Goal: Task Accomplishment & Management: Manage account settings

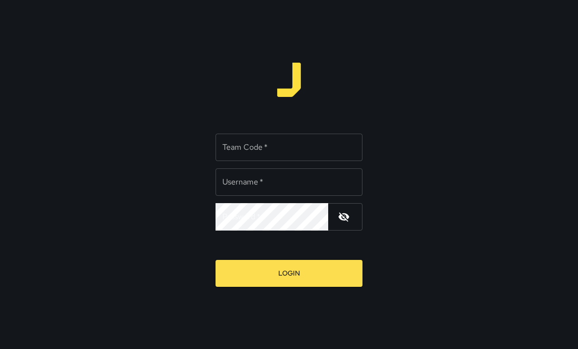
click at [300, 140] on input "Team Code   *" at bounding box center [288, 147] width 147 height 27
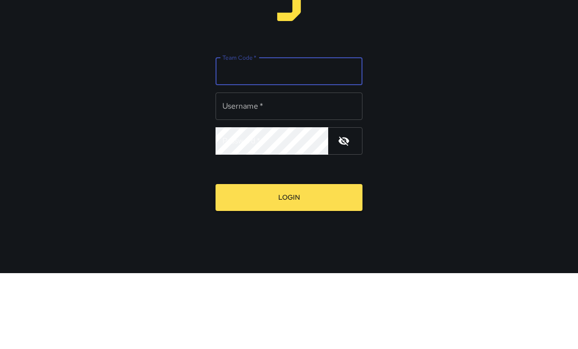
type input "*****"
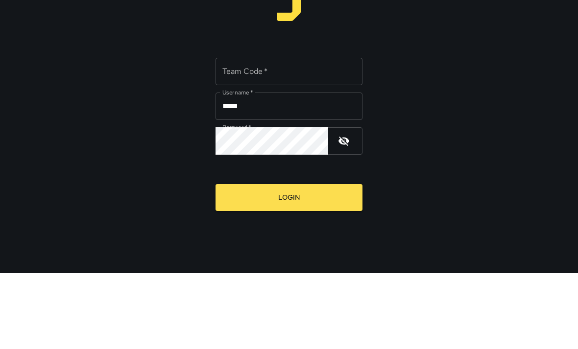
scroll to position [31, 0]
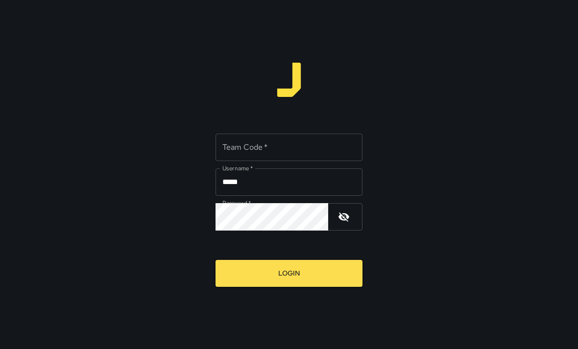
click at [273, 142] on input "Team Code   *" at bounding box center [288, 147] width 147 height 27
type input "*****"
click at [328, 261] on button "Login" at bounding box center [288, 273] width 147 height 27
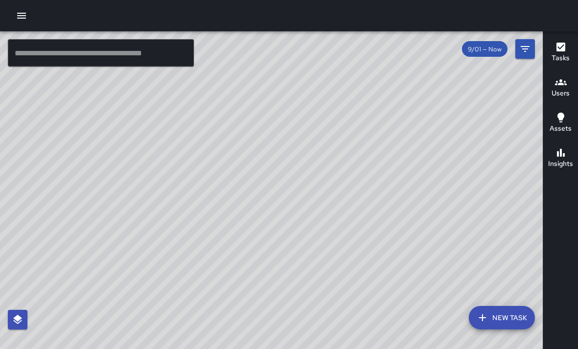
click at [24, 16] on icon "button" at bounding box center [21, 16] width 9 height 6
click at [464, 349] on div at bounding box center [289, 349] width 578 height 0
click at [19, 19] on icon "button" at bounding box center [22, 16] width 12 height 12
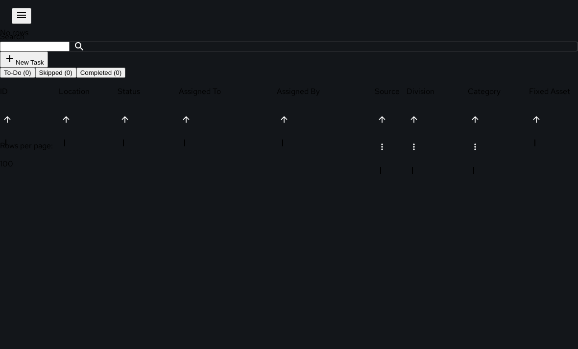
scroll to position [0, 0]
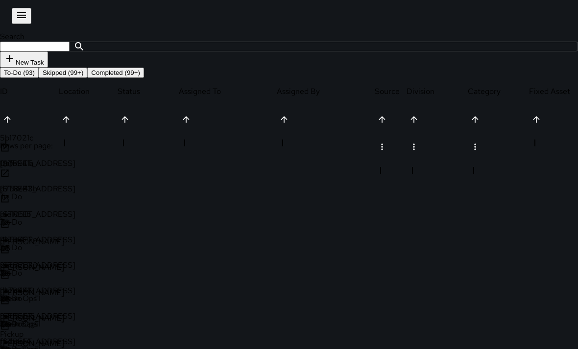
click at [61, 191] on p "To-Do" at bounding box center [30, 196] width 61 height 10
click at [61, 191] on div "To-Do" at bounding box center [30, 203] width 61 height 25
click at [61, 191] on div "To-Do" at bounding box center [30, 207] width 61 height 32
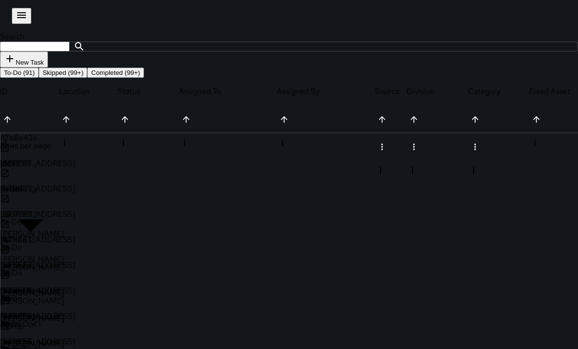
click at [61, 191] on div "To-Do" at bounding box center [30, 203] width 61 height 25
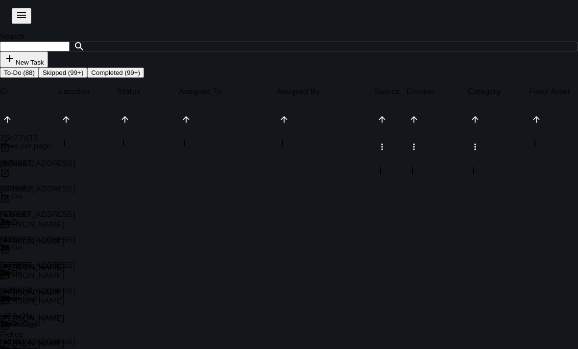
click at [61, 191] on p "To-Do" at bounding box center [30, 196] width 61 height 10
click at [61, 191] on div "To-Do" at bounding box center [30, 203] width 61 height 25
click at [61, 191] on p "To-Do" at bounding box center [30, 196] width 61 height 10
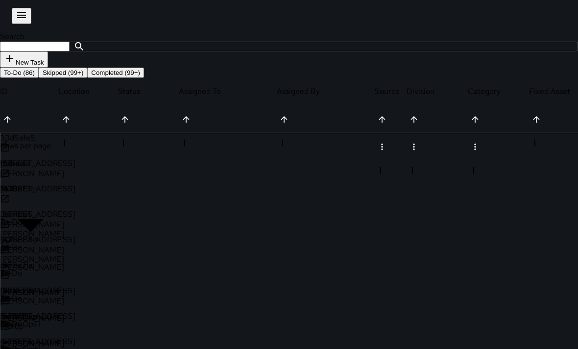
click at [61, 191] on div "To-Do" at bounding box center [30, 203] width 61 height 25
click at [61, 191] on div "To-Do" at bounding box center [30, 207] width 61 height 32
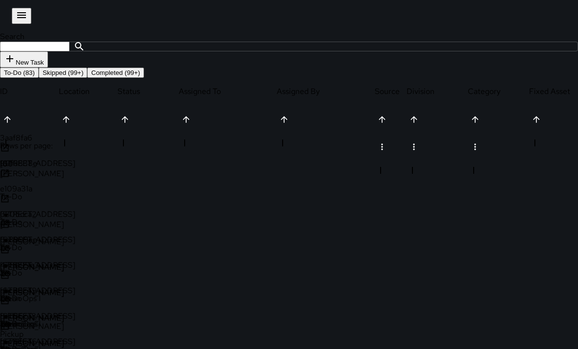
click at [61, 191] on div "To-Do" at bounding box center [30, 203] width 61 height 25
click at [61, 191] on p "To-Do" at bounding box center [30, 196] width 61 height 10
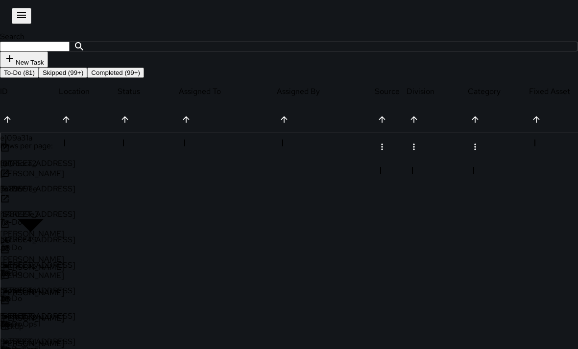
click at [61, 191] on div "To-Do" at bounding box center [30, 203] width 61 height 25
click at [61, 191] on p "To-Do" at bounding box center [30, 196] width 61 height 10
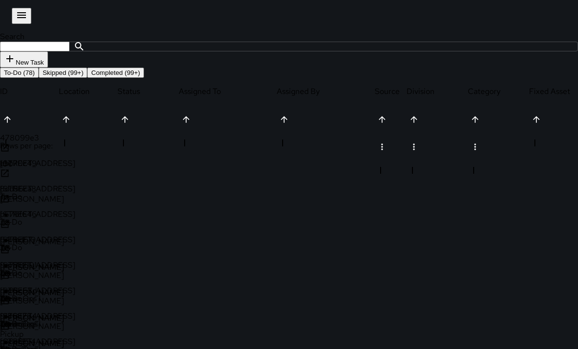
click at [61, 191] on div "To-Do" at bounding box center [30, 203] width 61 height 25
click at [61, 191] on p "To-Do" at bounding box center [30, 196] width 61 height 10
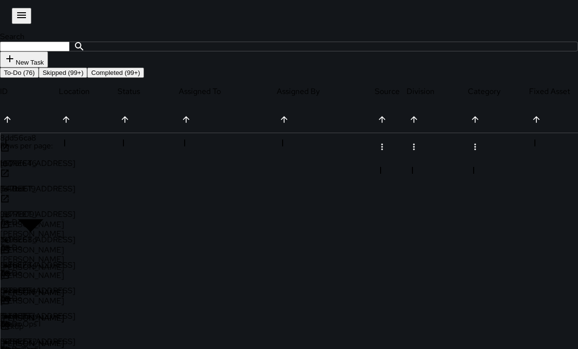
click at [61, 191] on p "To-Do" at bounding box center [30, 196] width 61 height 10
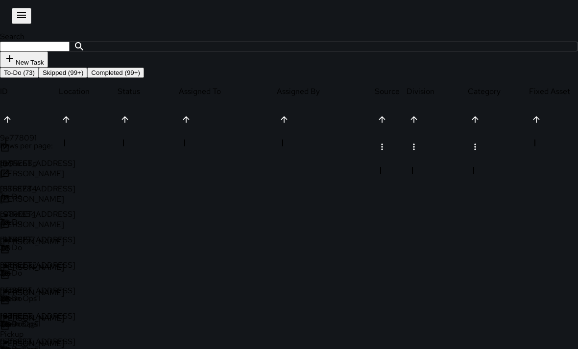
click at [61, 191] on p "To-Do" at bounding box center [30, 196] width 61 height 10
click at [61, 191] on div "To-Do" at bounding box center [30, 203] width 61 height 25
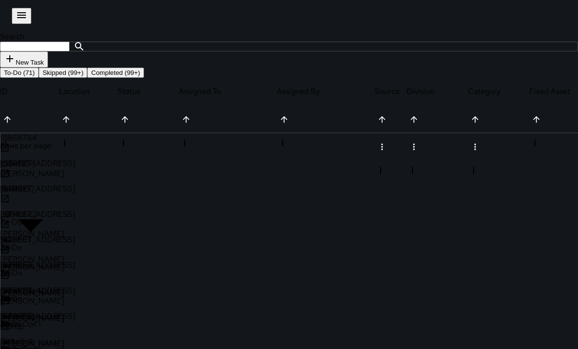
click at [61, 191] on div "To-Do" at bounding box center [30, 203] width 61 height 25
click at [61, 191] on p "To-Do" at bounding box center [30, 196] width 61 height 10
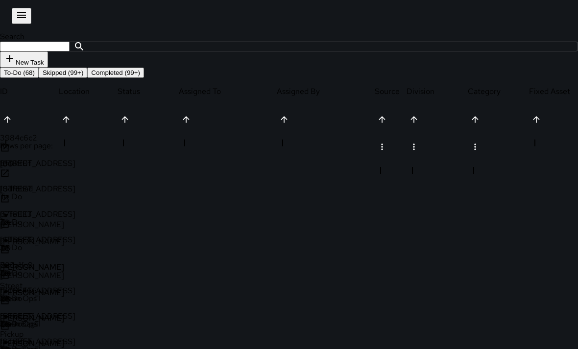
click at [61, 191] on p "To-Do" at bounding box center [30, 196] width 61 height 10
click at [61, 191] on div "To-Do" at bounding box center [30, 207] width 61 height 32
click at [61, 191] on p "To-Do" at bounding box center [30, 196] width 61 height 10
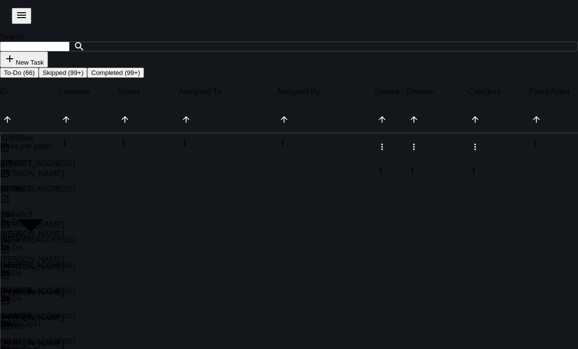
click at [61, 191] on div "To-Do" at bounding box center [30, 207] width 61 height 32
click at [61, 191] on div "To-Do" at bounding box center [30, 203] width 61 height 25
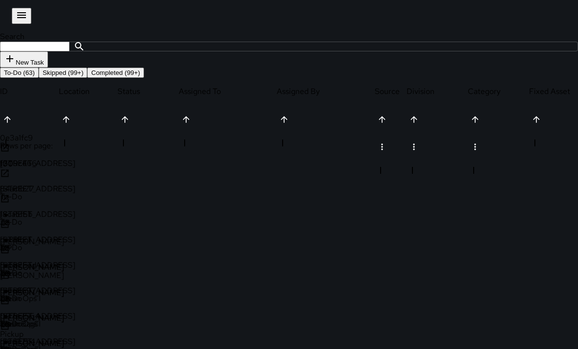
click at [61, 191] on div "To-Do" at bounding box center [30, 207] width 61 height 32
click at [61, 191] on div "To-Do" at bounding box center [30, 203] width 61 height 25
click at [61, 191] on div "To-Do" at bounding box center [30, 207] width 61 height 32
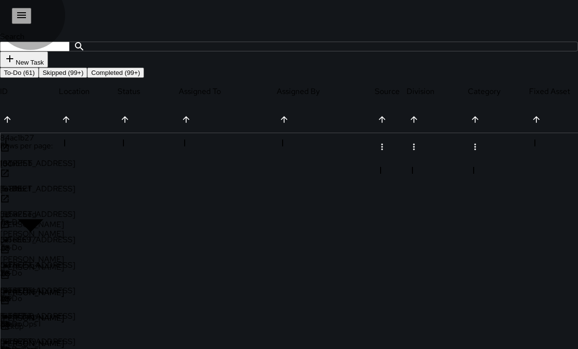
click at [61, 191] on p "To-Do" at bounding box center [30, 196] width 61 height 10
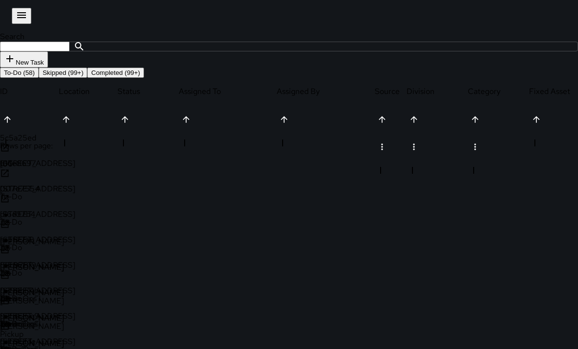
click at [61, 191] on p "To-Do" at bounding box center [30, 196] width 61 height 10
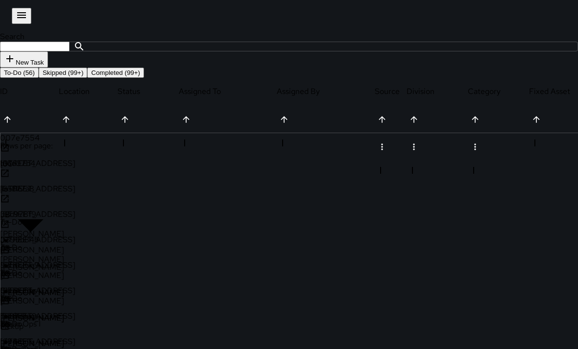
click at [61, 191] on p "To-Do" at bounding box center [30, 196] width 61 height 10
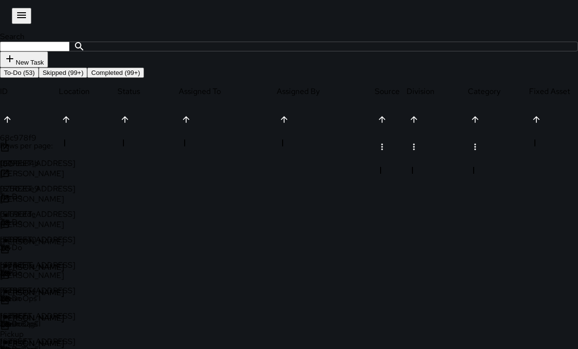
click at [61, 191] on p "To-Do" at bounding box center [30, 196] width 61 height 10
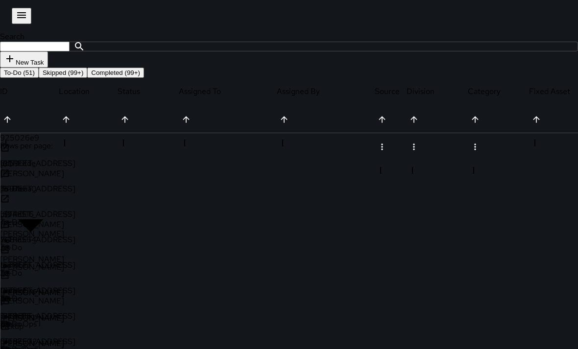
click at [61, 191] on p "To-Do" at bounding box center [30, 196] width 61 height 10
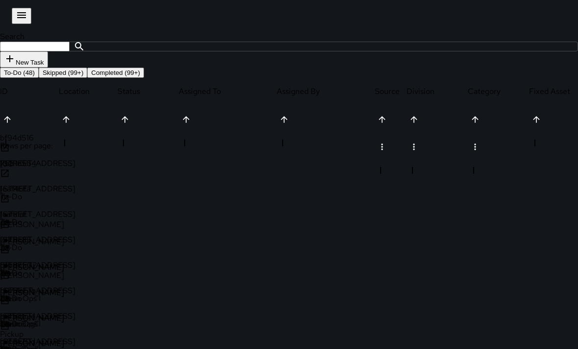
click at [61, 191] on div "To-Do" at bounding box center [30, 203] width 61 height 25
click at [61, 191] on div "To-Do" at bounding box center [30, 207] width 61 height 32
click at [61, 191] on div "To-Do" at bounding box center [30, 203] width 61 height 25
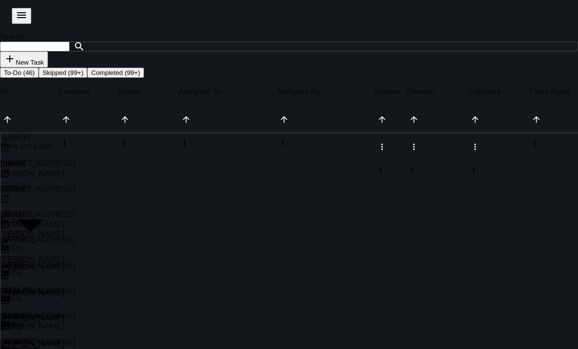
click at [61, 191] on div "To-Do" at bounding box center [30, 207] width 61 height 32
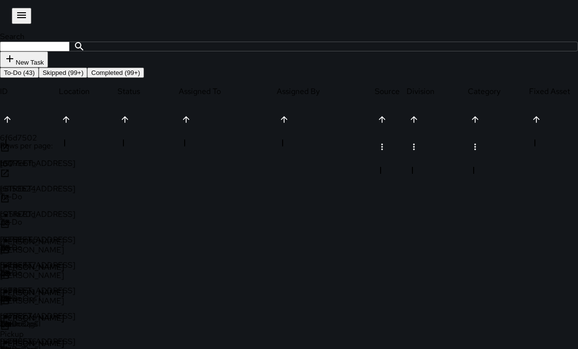
click at [61, 191] on div "To-Do" at bounding box center [30, 207] width 61 height 32
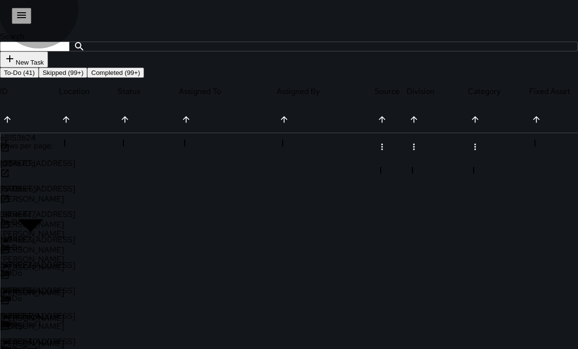
click at [61, 191] on div "To-Do" at bounding box center [30, 203] width 61 height 25
click at [61, 191] on div "To-Do" at bounding box center [30, 207] width 61 height 32
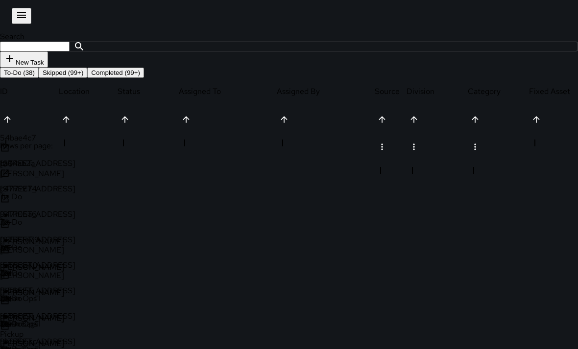
click at [61, 191] on div "To-Do" at bounding box center [30, 207] width 61 height 32
click at [61, 191] on div "To-Do" at bounding box center [30, 203] width 61 height 25
click at [61, 191] on div "To-Do" at bounding box center [30, 207] width 61 height 32
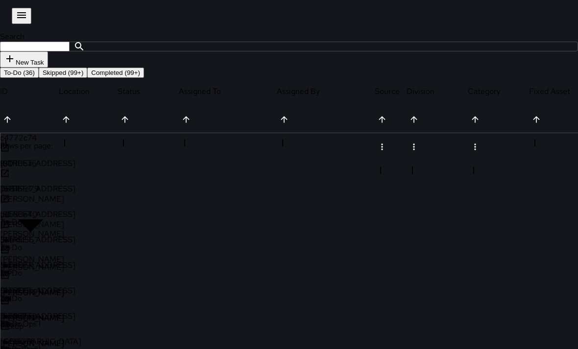
click at [61, 191] on div "To-Do" at bounding box center [30, 207] width 61 height 32
click at [61, 191] on div "To-Do" at bounding box center [30, 203] width 61 height 25
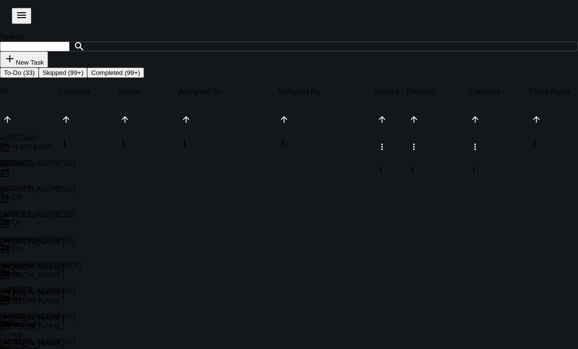
click at [61, 191] on div "To-Do" at bounding box center [30, 203] width 61 height 25
click at [61, 191] on div "To-Do" at bounding box center [30, 207] width 61 height 32
click at [61, 191] on p "To-Do" at bounding box center [30, 196] width 61 height 10
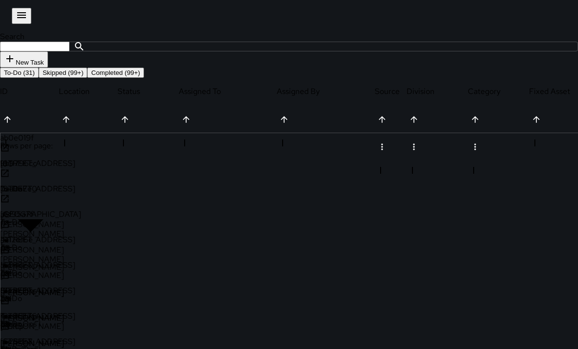
click at [61, 191] on div "To-Do" at bounding box center [30, 203] width 61 height 25
click at [61, 191] on p "To-Do" at bounding box center [30, 196] width 61 height 10
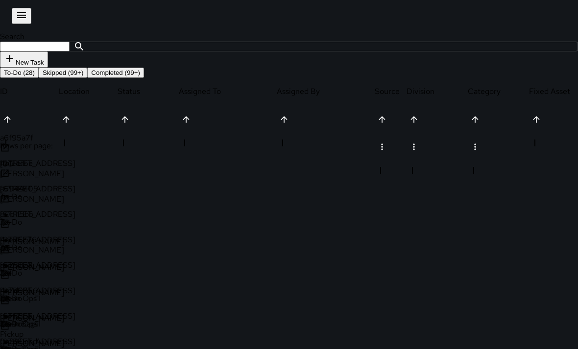
click at [61, 191] on div "To-Do" at bounding box center [30, 203] width 61 height 25
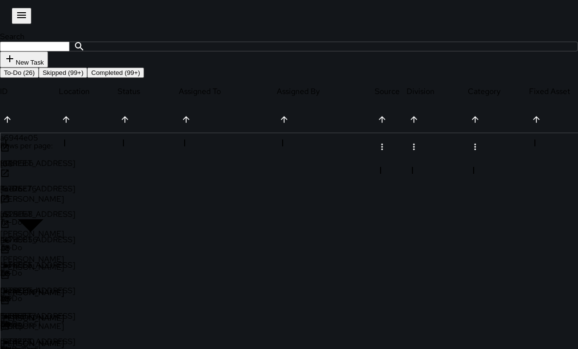
click at [61, 191] on p "To-Do" at bounding box center [30, 196] width 61 height 10
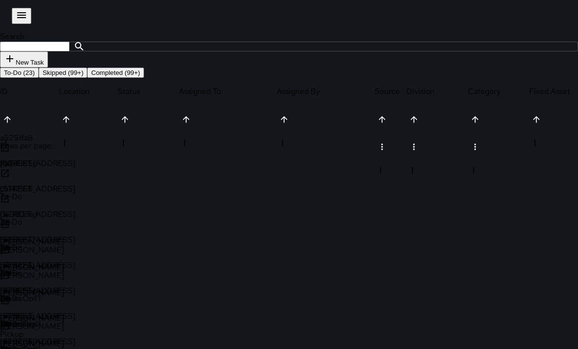
click at [61, 191] on p "To-Do" at bounding box center [30, 196] width 61 height 10
click at [61, 191] on div "To-Do" at bounding box center [30, 203] width 61 height 25
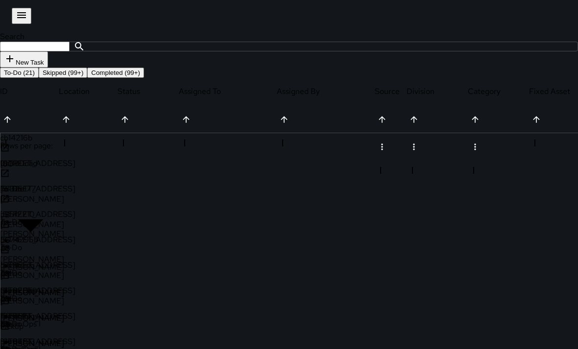
click at [61, 191] on div "To-Do" at bounding box center [30, 203] width 61 height 25
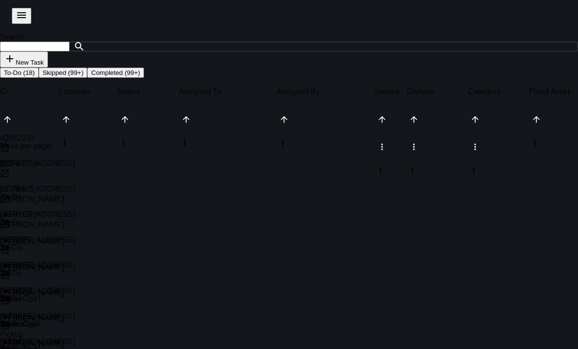
click at [61, 191] on p "To-Do" at bounding box center [30, 196] width 61 height 10
click at [61, 191] on div "To-Do" at bounding box center [30, 203] width 61 height 25
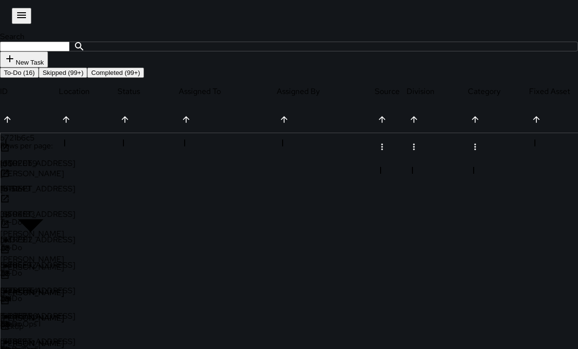
click at [61, 191] on div "To-Do" at bounding box center [30, 207] width 61 height 32
click at [61, 191] on p "To-Do" at bounding box center [30, 196] width 61 height 10
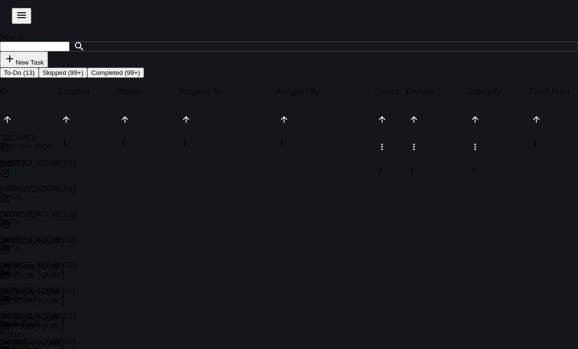
click at [61, 191] on p "To-Do" at bounding box center [30, 196] width 61 height 10
click at [61, 191] on div "To-Do" at bounding box center [30, 207] width 61 height 32
click at [61, 191] on p "To-Do" at bounding box center [30, 196] width 61 height 10
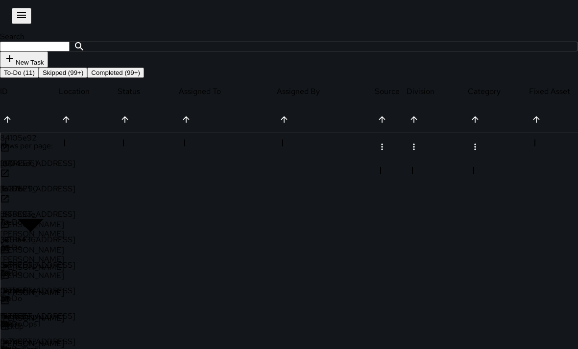
click at [61, 191] on div "To-Do" at bounding box center [30, 203] width 61 height 25
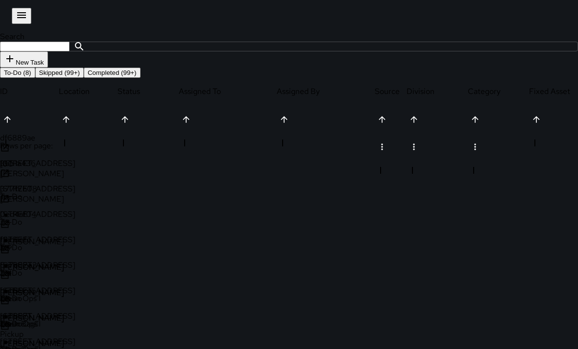
click at [61, 191] on div "To-Do" at bounding box center [30, 207] width 61 height 32
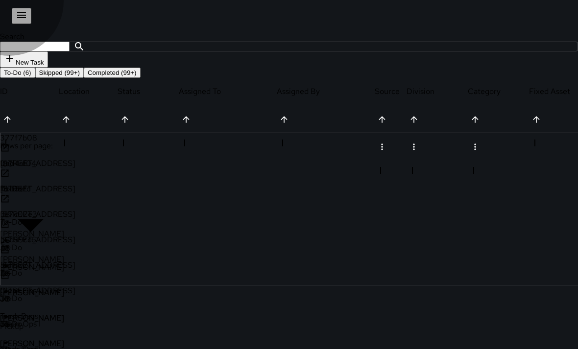
click at [61, 191] on p "To-Do" at bounding box center [30, 196] width 61 height 10
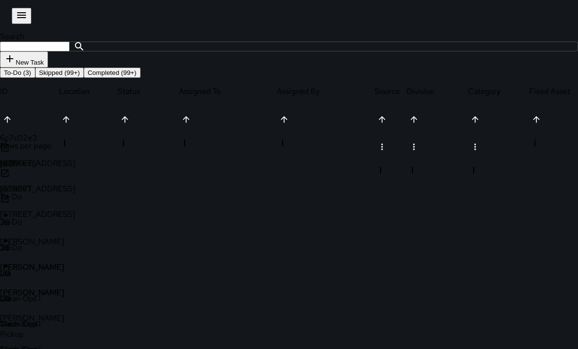
click at [61, 191] on p "To-Do" at bounding box center [30, 196] width 61 height 10
click at [61, 191] on div "To-Do" at bounding box center [30, 203] width 61 height 25
click at [61, 191] on p "To-Do" at bounding box center [30, 196] width 61 height 10
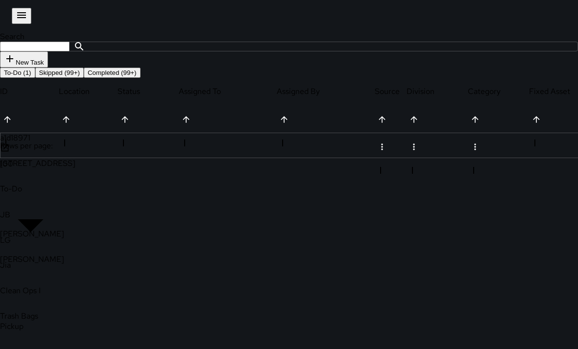
click at [84, 78] on button "Skipped (99+)" at bounding box center [59, 73] width 48 height 10
click at [61, 191] on p "Skipped" at bounding box center [30, 196] width 61 height 10
click at [61, 191] on div "Skipped" at bounding box center [30, 203] width 61 height 25
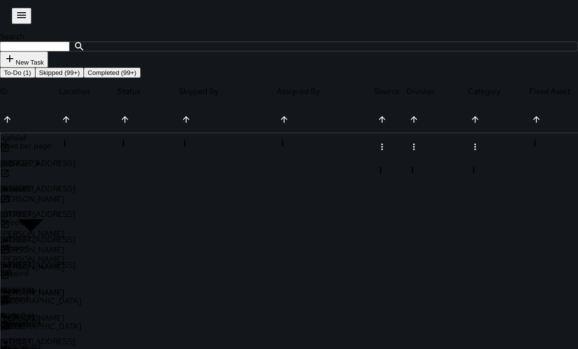
click at [61, 191] on div "Skipped" at bounding box center [30, 207] width 61 height 32
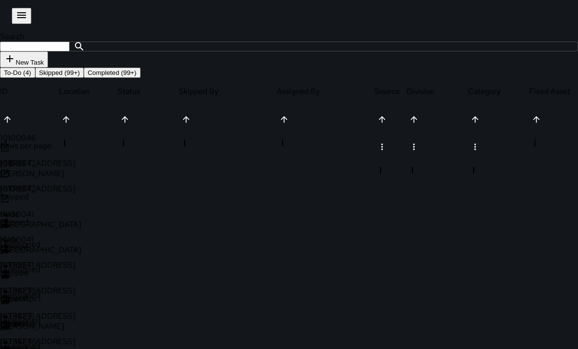
click at [35, 78] on button "To-Do (4)" at bounding box center [17, 73] width 35 height 10
click at [61, 191] on p "To-Do" at bounding box center [30, 196] width 61 height 10
click at [61, 191] on div "To-Do" at bounding box center [30, 203] width 61 height 25
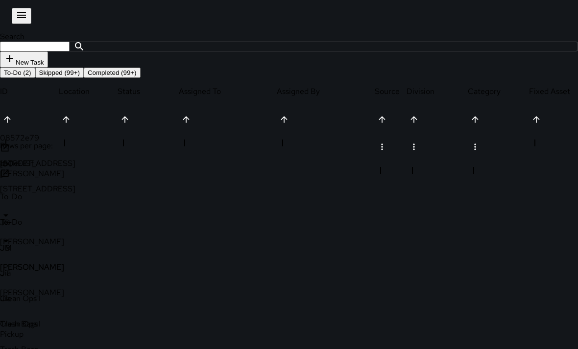
click at [61, 191] on div "To-Do" at bounding box center [30, 207] width 61 height 32
